Goal: Task Accomplishment & Management: Manage account settings

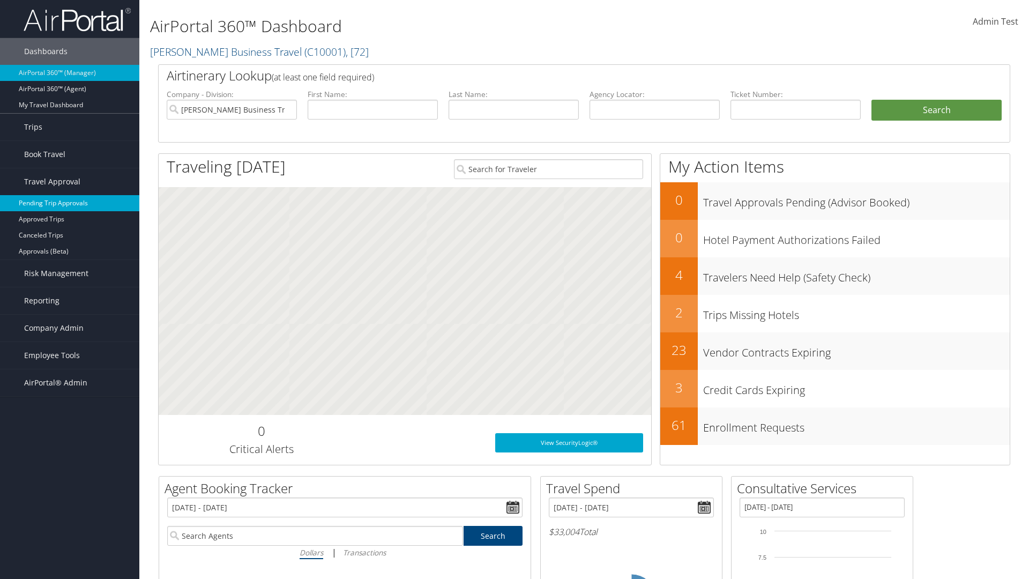
click at [70, 203] on link "Pending Trip Approvals" at bounding box center [69, 203] width 139 height 16
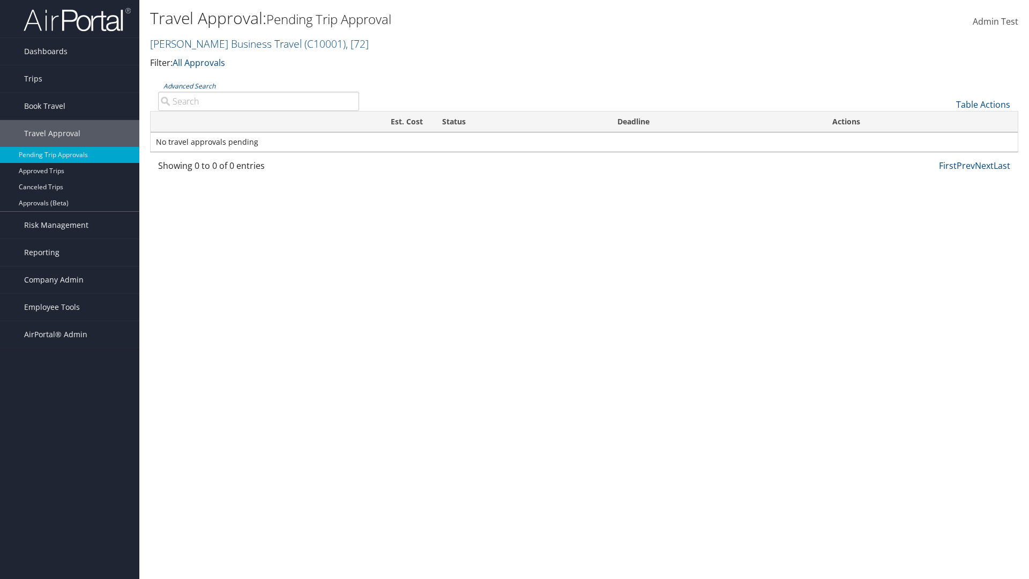
click at [983, 105] on link "Table Actions" at bounding box center [984, 105] width 54 height 12
click at [947, 121] on link "Download Report" at bounding box center [947, 121] width 141 height 18
click at [983, 105] on link "Table Actions" at bounding box center [984, 105] width 54 height 12
click at [947, 139] on link "Column Visibility" at bounding box center [947, 139] width 141 height 18
click at [947, 140] on link "Traveler" at bounding box center [947, 140] width 141 height 18
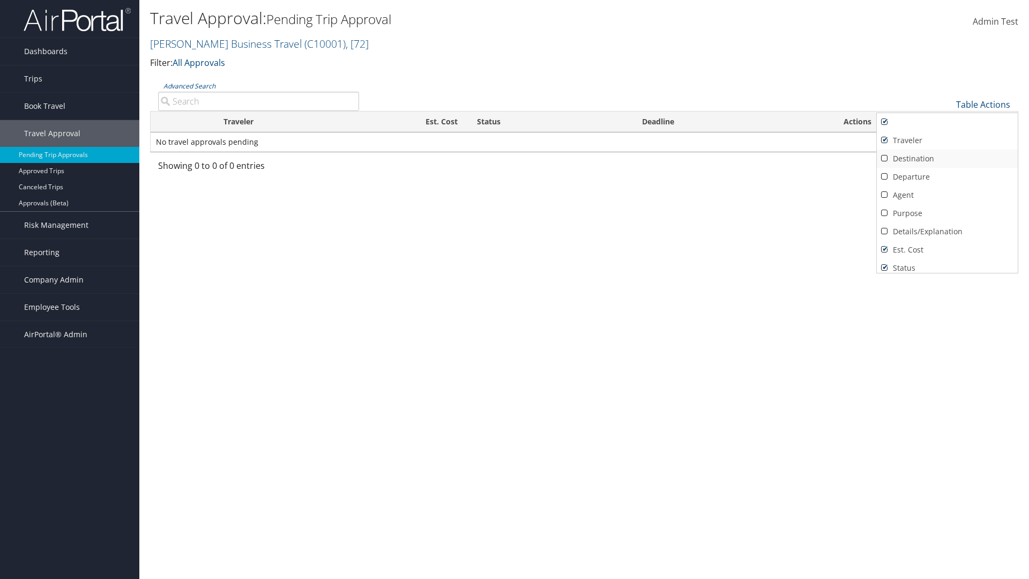
click at [947, 159] on link "Destination" at bounding box center [947, 159] width 141 height 18
click at [947, 177] on link "Departure" at bounding box center [947, 177] width 141 height 18
click at [947, 195] on link "Agent" at bounding box center [947, 195] width 141 height 18
click at [947, 232] on link "Details/Explanation" at bounding box center [947, 232] width 141 height 18
click at [947, 213] on link "Purpose" at bounding box center [947, 213] width 141 height 18
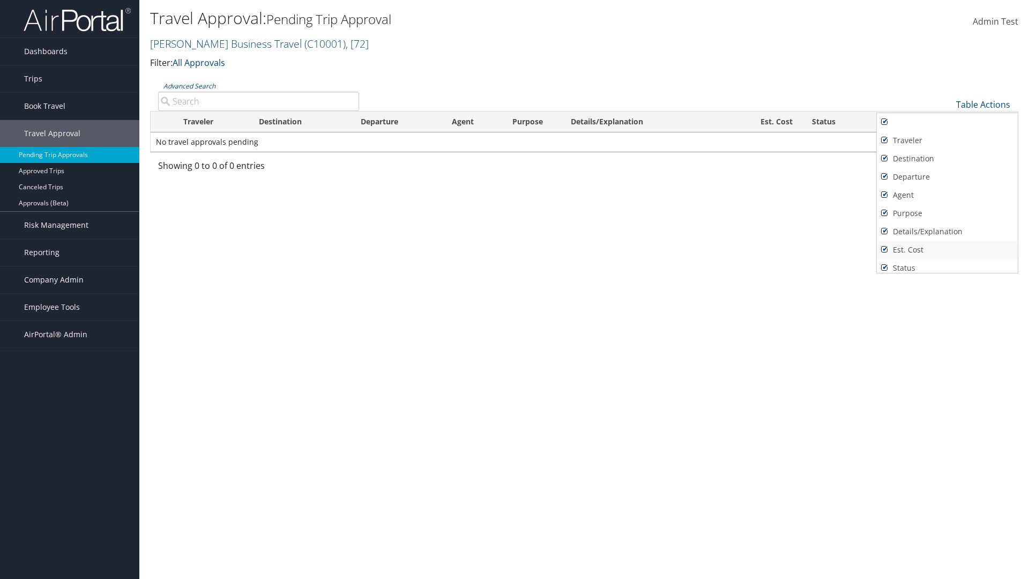
click at [947, 250] on link "Est. Cost" at bounding box center [947, 250] width 141 height 18
click at [947, 264] on link "Status" at bounding box center [947, 268] width 141 height 18
click at [947, 273] on link "Deadline" at bounding box center [947, 282] width 141 height 18
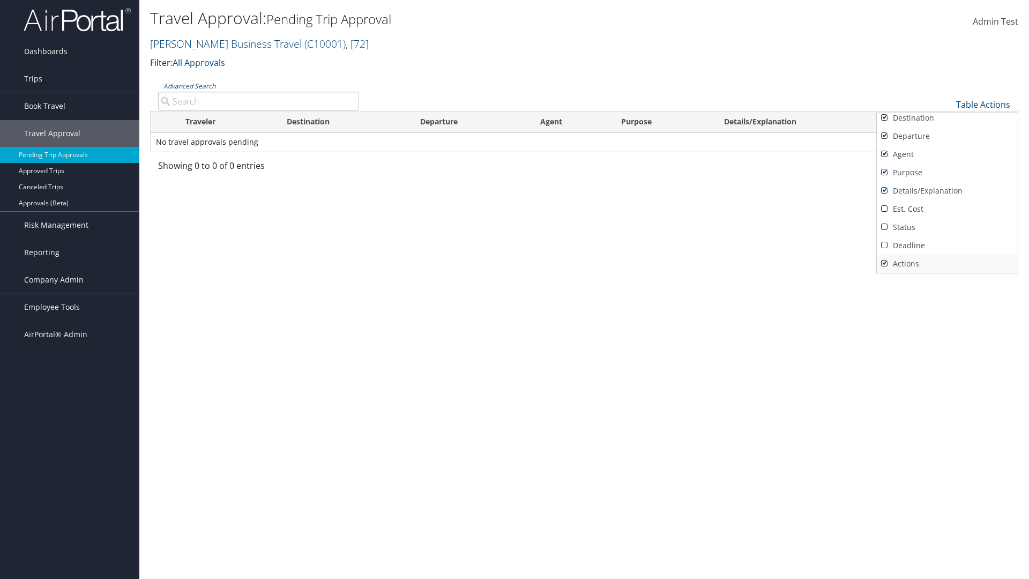
click at [947, 264] on link "Actions" at bounding box center [947, 264] width 141 height 18
click at [947, 109] on link "Traveler" at bounding box center [947, 100] width 141 height 18
click at [947, 159] on link "Destination" at bounding box center [947, 159] width 141 height 18
click at [947, 177] on link "Departure" at bounding box center [947, 177] width 141 height 18
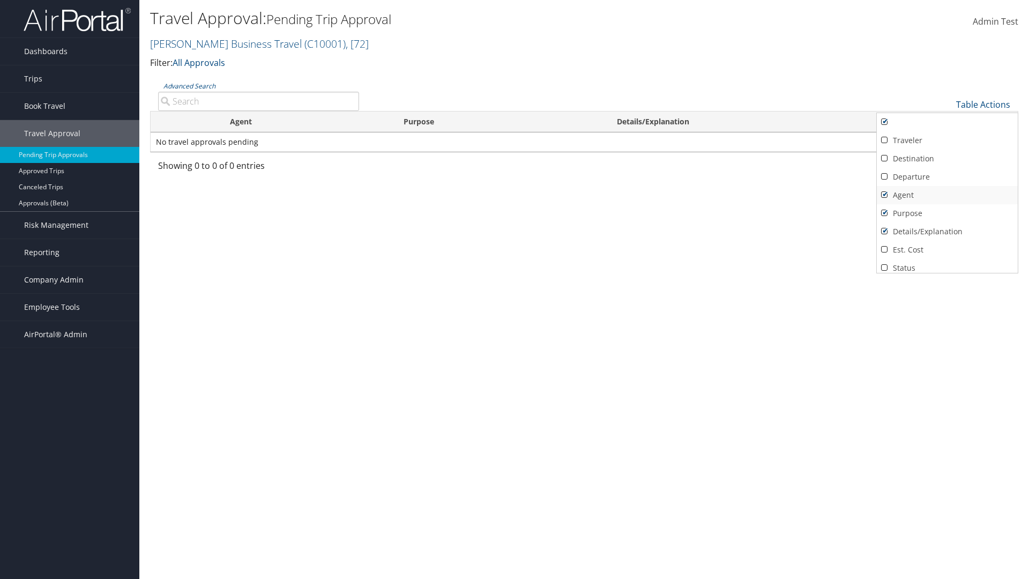
click at [947, 195] on link "Agent" at bounding box center [947, 195] width 141 height 18
click at [947, 232] on link "Details/Explanation" at bounding box center [947, 232] width 141 height 18
click at [947, 213] on link "Purpose" at bounding box center [947, 213] width 141 height 18
click at [947, 250] on link "Est. Cost" at bounding box center [947, 250] width 141 height 18
click at [947, 264] on link "Status" at bounding box center [947, 268] width 141 height 18
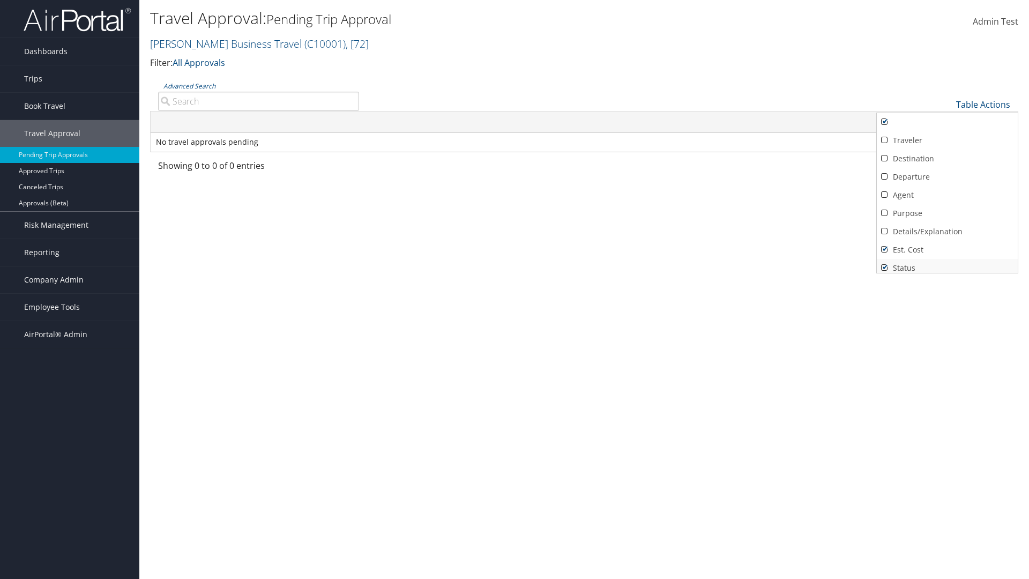
scroll to position [4, 0]
click at [947, 273] on link "Deadline" at bounding box center [947, 282] width 141 height 18
click at [947, 264] on link "Actions" at bounding box center [947, 264] width 141 height 18
